Goal: Task Accomplishment & Management: Manage account settings

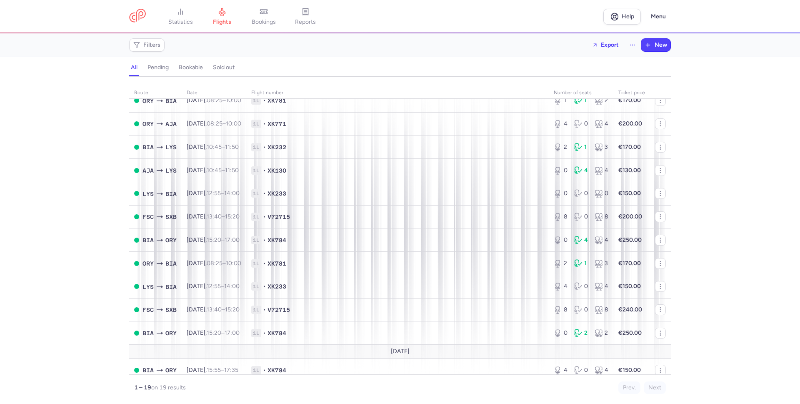
scroll to position [193, 0]
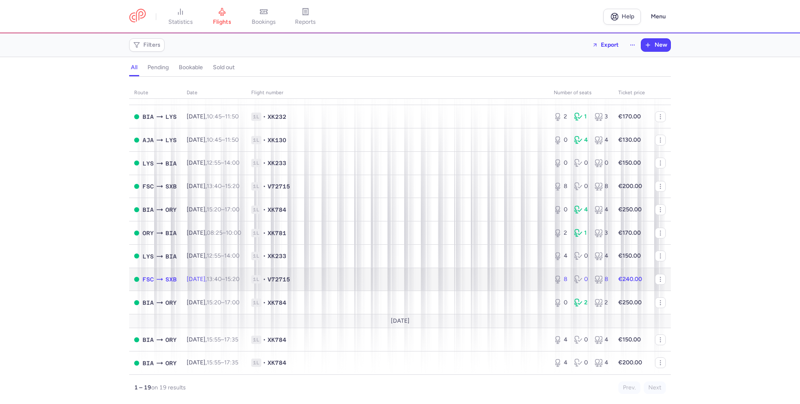
click at [322, 279] on span "1L • V72715" at bounding box center [397, 279] width 292 height 8
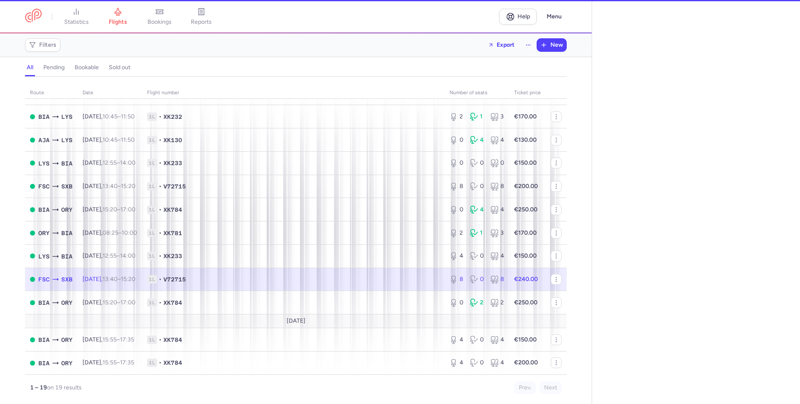
select select "hours"
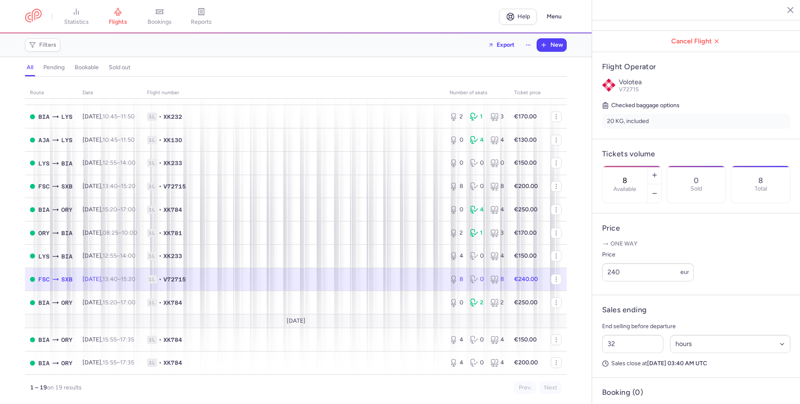
scroll to position [170, 0]
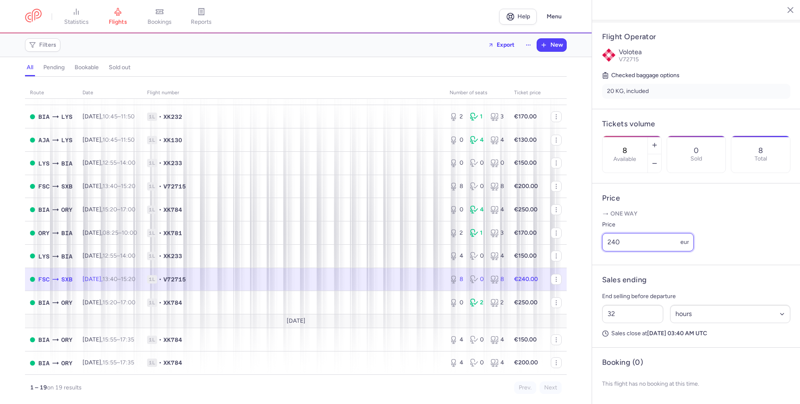
drag, startPoint x: 623, startPoint y: 241, endPoint x: 612, endPoint y: 243, distance: 11.9
click at [612, 243] on input "240" at bounding box center [648, 242] width 92 height 18
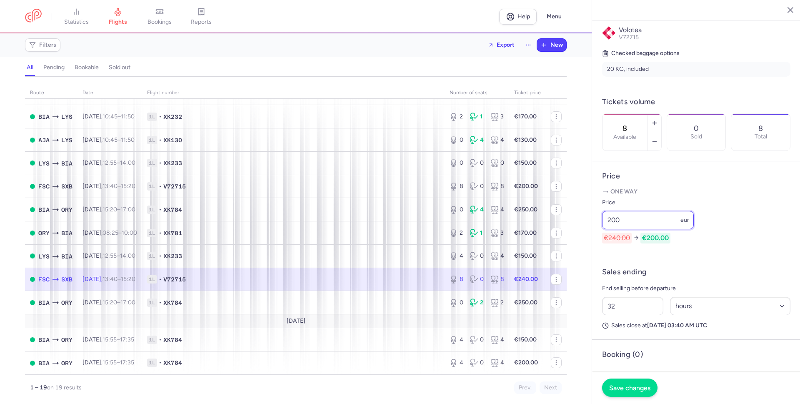
type input "200"
click at [612, 389] on span "Save changes" at bounding box center [629, 387] width 41 height 7
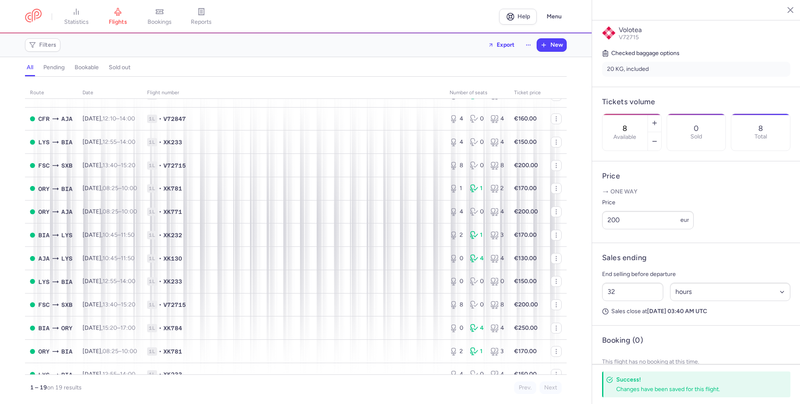
scroll to position [0, 0]
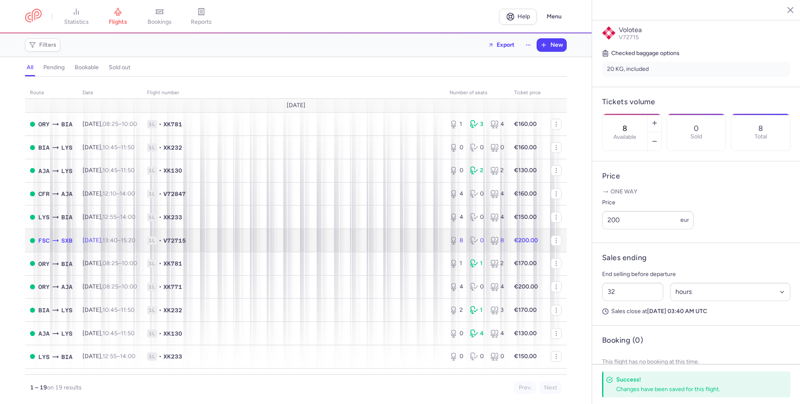
click at [351, 238] on span "1L • V72715" at bounding box center [293, 240] width 292 height 8
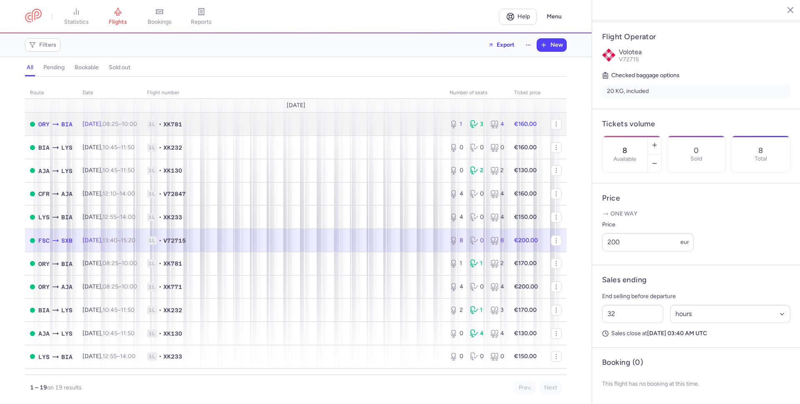
click at [346, 120] on span "1L • XK781" at bounding box center [293, 124] width 292 height 8
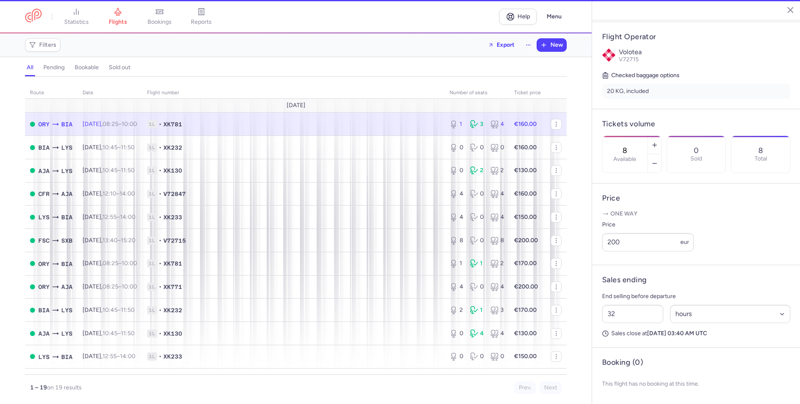
type input "1"
type input "15"
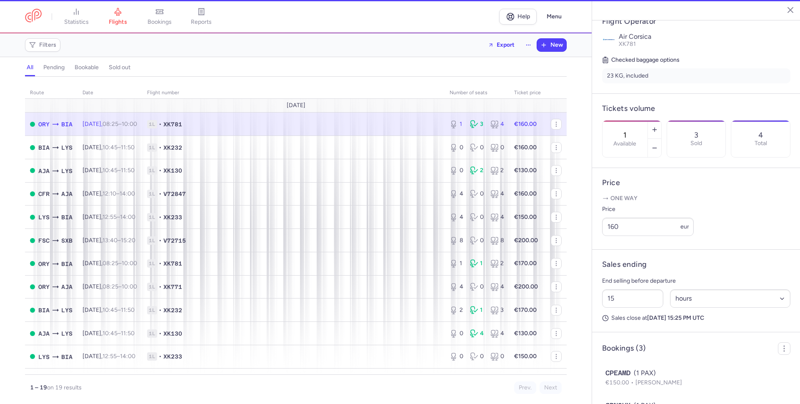
scroll to position [177, 0]
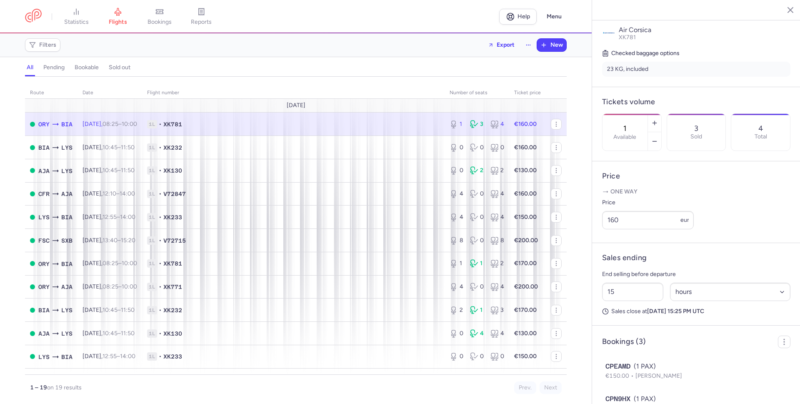
click at [347, 125] on span "1L • XK781" at bounding box center [293, 124] width 292 height 8
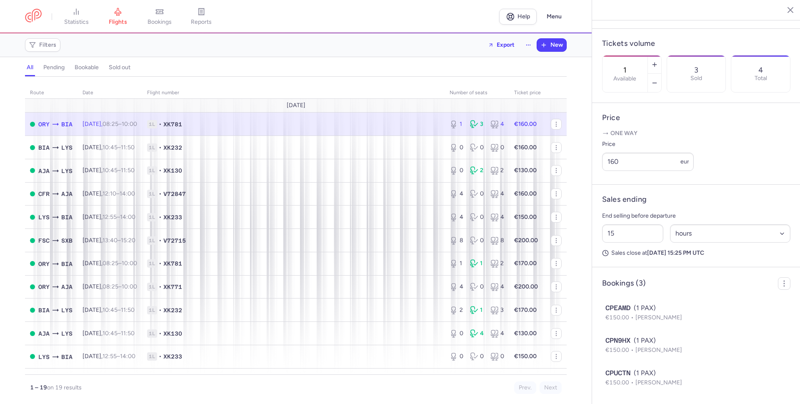
scroll to position [257, 0]
click at [370, 122] on span "1L • XK781" at bounding box center [293, 124] width 292 height 8
click at [327, 121] on span "1L • XK781" at bounding box center [293, 124] width 292 height 8
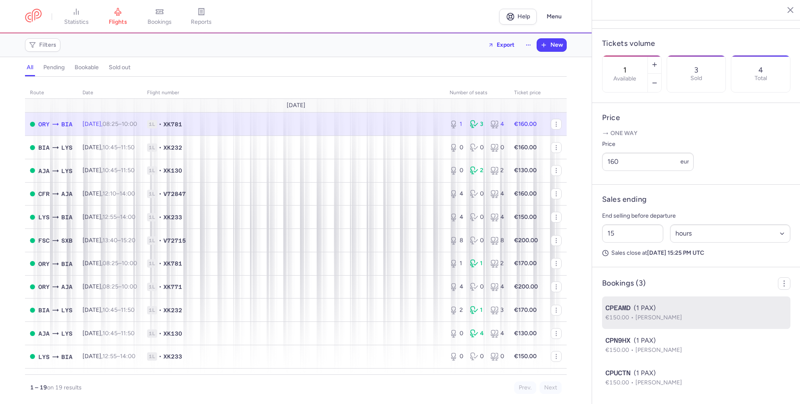
click at [685, 329] on li "CPEAMD (1 PAX) €150.00 [PERSON_NAME]" at bounding box center [696, 345] width 188 height 32
click at [686, 313] on p "€150.00 [PERSON_NAME]" at bounding box center [696, 317] width 182 height 9
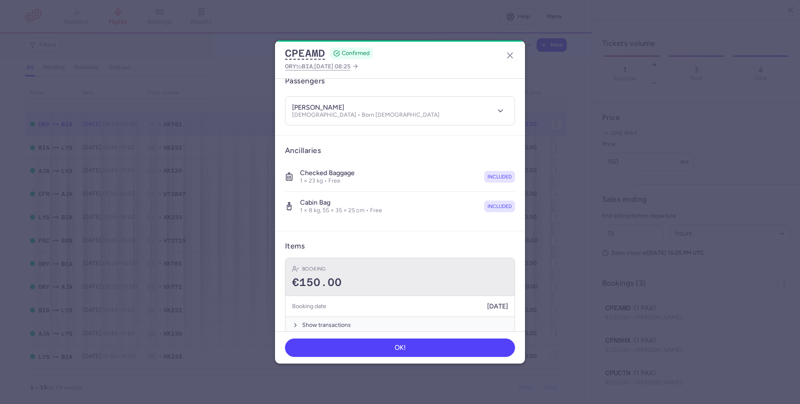
scroll to position [87, 0]
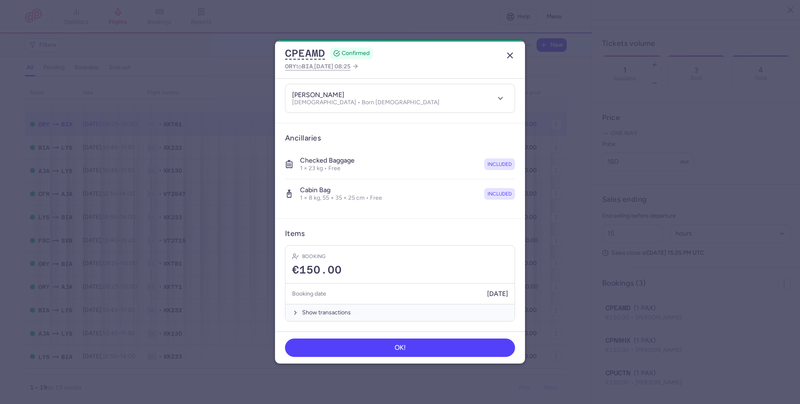
click at [510, 56] on line "button" at bounding box center [509, 55] width 5 height 5
